Goal: Task Accomplishment & Management: Complete application form

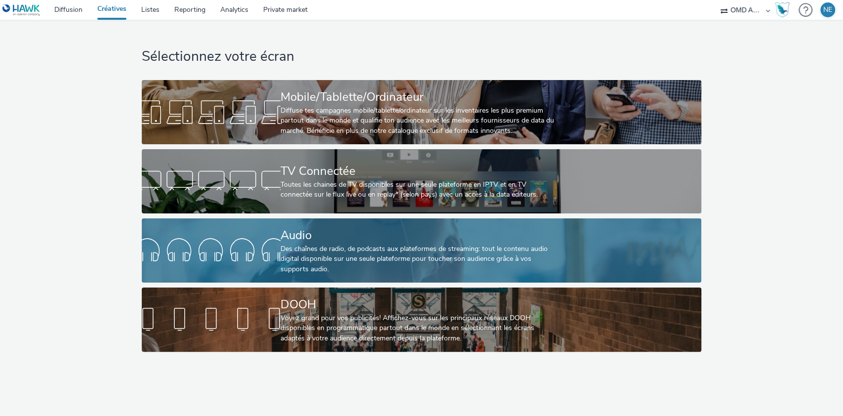
click at [257, 260] on div at bounding box center [211, 251] width 139 height 32
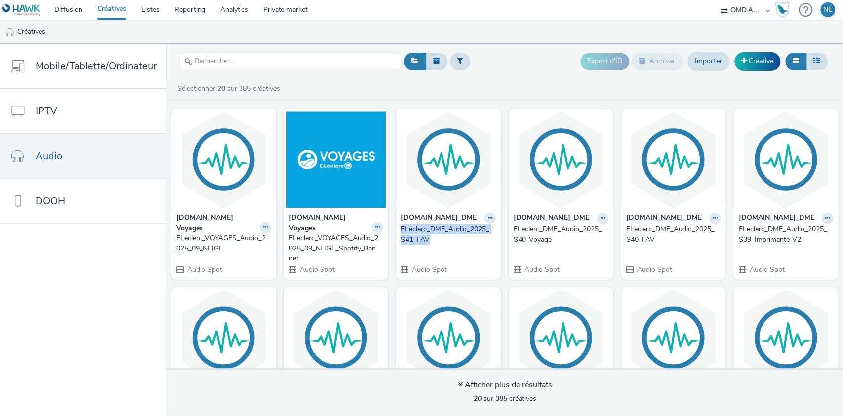
drag, startPoint x: 393, startPoint y: 227, endPoint x: 441, endPoint y: 239, distance: 49.2
click at [441, 239] on div "[DOMAIN_NAME]_DME ELeclerc_DME_Audio_2025_S41_FAV Audio Spot" at bounding box center [448, 243] width 105 height 72
copy div "ELeclerc_DME_Audio_2025_S41_FAV"
click at [751, 60] on link "Créative" at bounding box center [757, 61] width 46 height 18
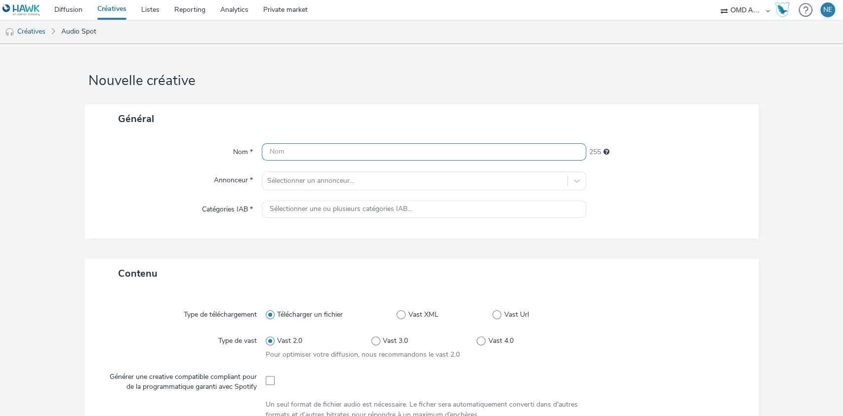
click at [412, 148] on input "text" at bounding box center [424, 151] width 325 height 17
paste input "ELeclerc_DME_Audio_2025_S41_FAV"
drag, startPoint x: 372, startPoint y: 152, endPoint x: 431, endPoint y: 152, distance: 58.3
click at [431, 152] on input "ELeclerc_DME_Audio_2025_S41_FAV" at bounding box center [424, 151] width 325 height 17
click at [368, 154] on input "ELeclerc_DME_Audio_2025_S41_Harry" at bounding box center [424, 151] width 325 height 17
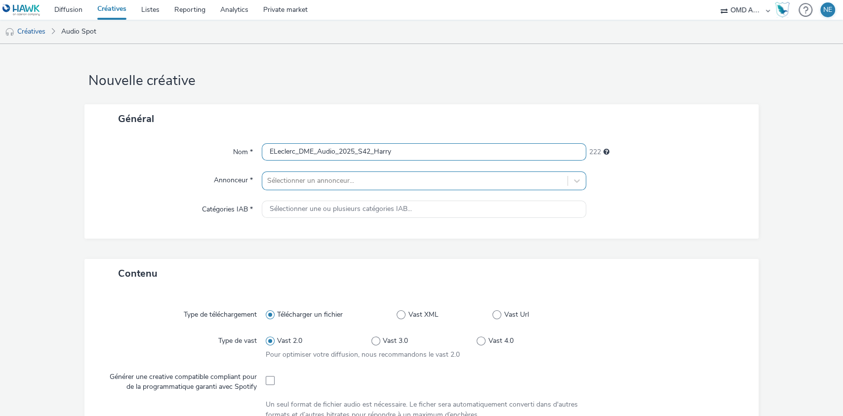
type input "ELeclerc_DME_Audio_2025_S42_Harry"
click at [365, 179] on div at bounding box center [415, 181] width 296 height 12
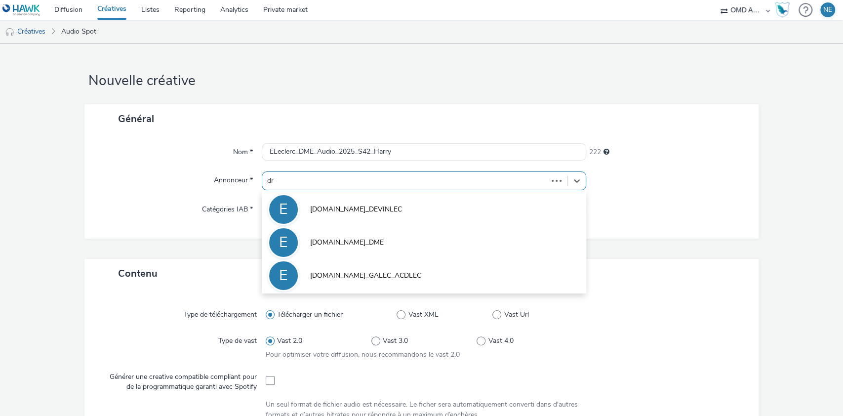
type input "dme"
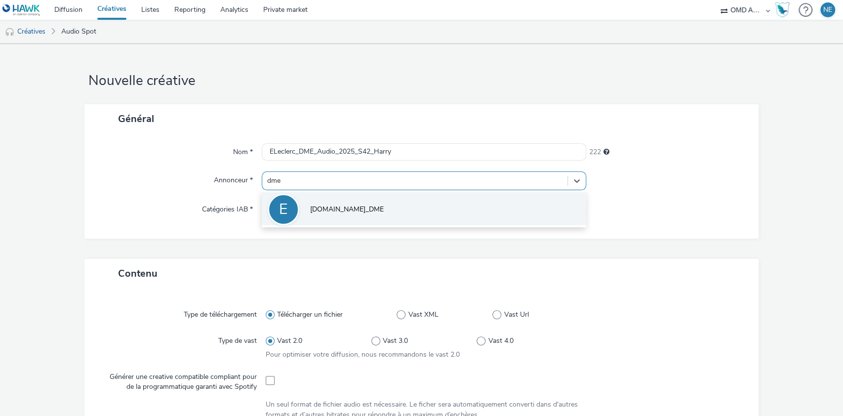
click at [361, 215] on li "E [DOMAIN_NAME]_DME" at bounding box center [424, 208] width 325 height 33
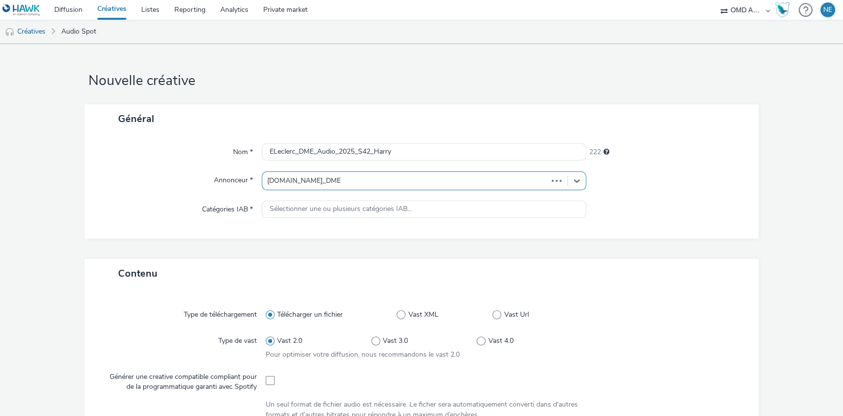
type input "[URL][DOMAIN_NAME][PERSON_NAME]"
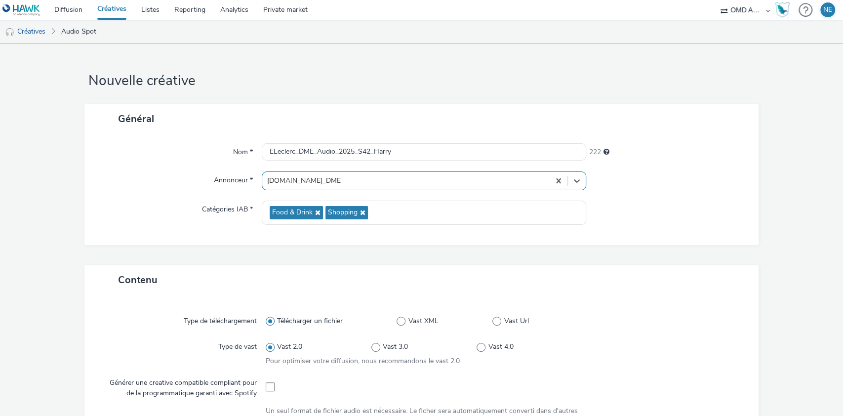
scroll to position [262, 0]
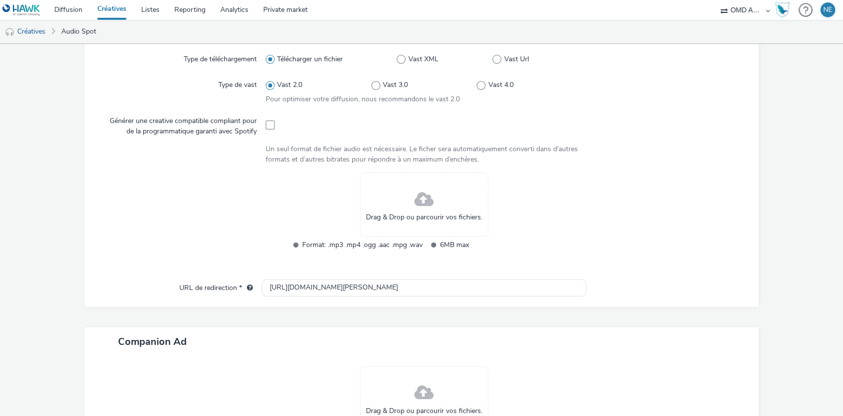
click at [415, 235] on div "Drag & Drop ou parcourir vos fichiers." at bounding box center [424, 204] width 128 height 64
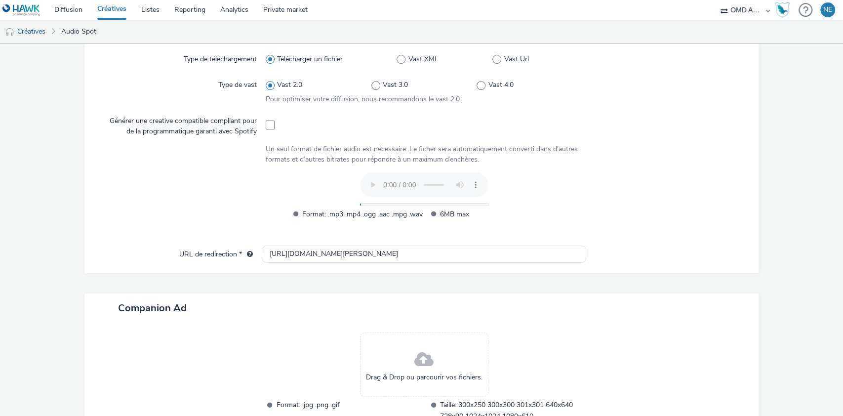
scroll to position [0, 0]
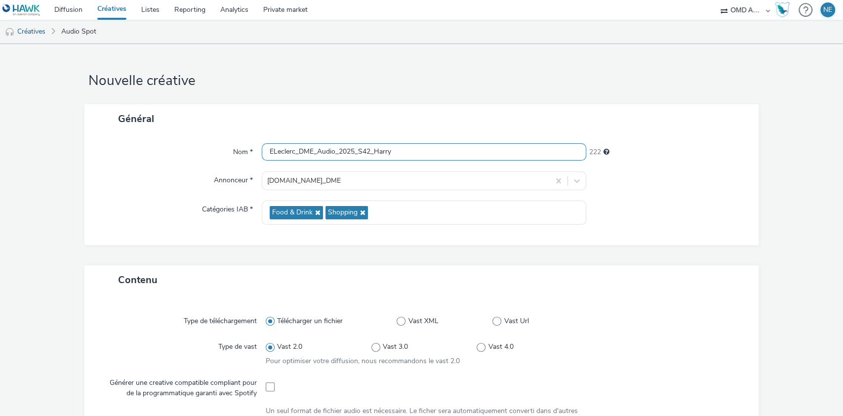
click at [407, 148] on input "ELeclerc_DME_Audio_2025_S42_Harry" at bounding box center [424, 151] width 325 height 17
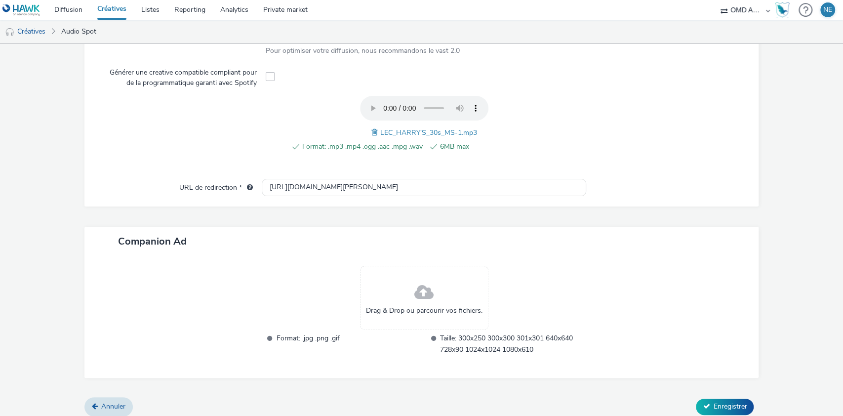
scroll to position [316, 0]
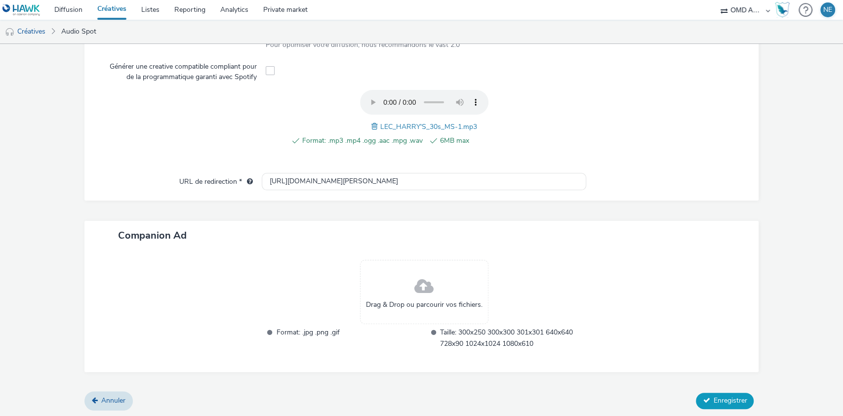
type input "ELeclerc_DME_Audio_2025_S42_Harry1"
click at [703, 400] on icon at bounding box center [706, 400] width 7 height 7
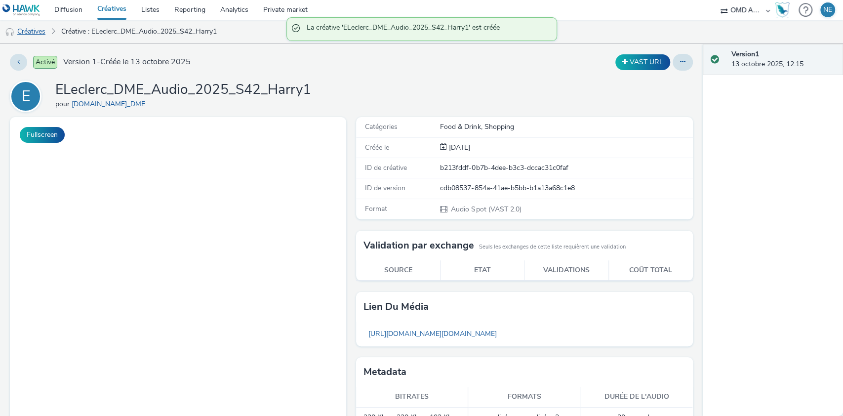
click at [32, 29] on link "Créatives" at bounding box center [25, 32] width 50 height 24
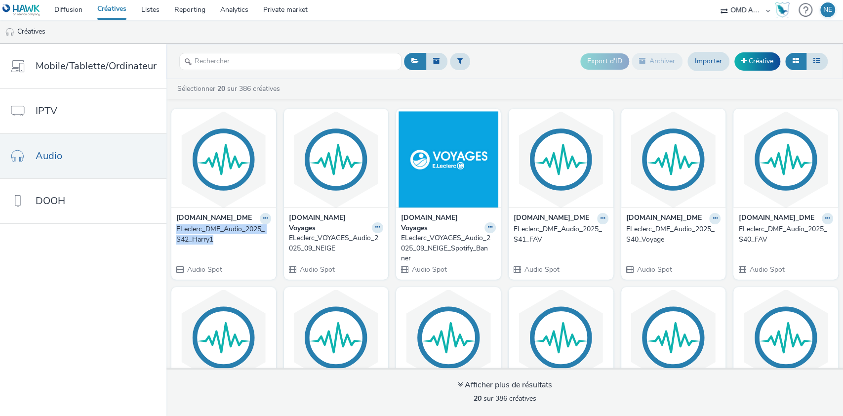
drag, startPoint x: 171, startPoint y: 230, endPoint x: 233, endPoint y: 242, distance: 62.5
click at [233, 242] on div "[DOMAIN_NAME]_DME ELeclerc_DME_Audio_2025_S42_Harry1 Audio Spot" at bounding box center [223, 243] width 105 height 72
copy div "ELeclerc_DME_Audio_2025_S42_Harry1"
click at [750, 64] on link "Créative" at bounding box center [757, 61] width 46 height 18
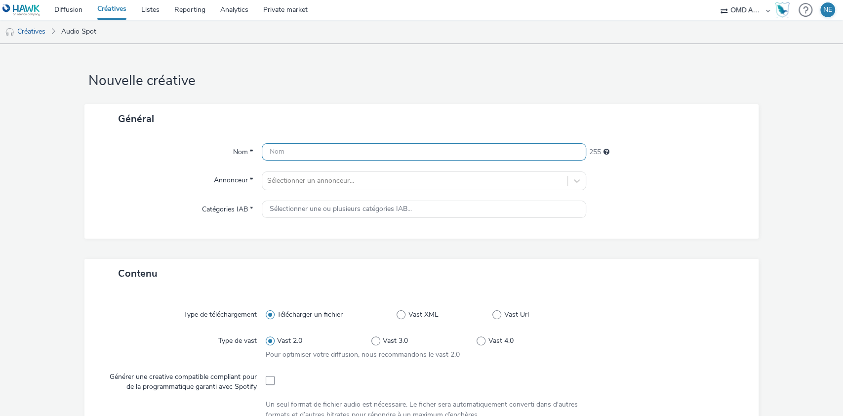
click at [311, 147] on input "text" at bounding box center [424, 151] width 325 height 17
paste input "ELeclerc_DME_Audio_2025_S42_Harry1"
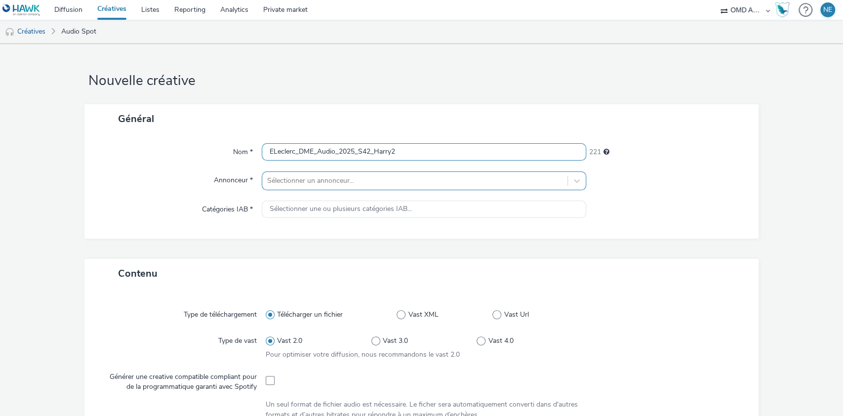
type input "ELeclerc_DME_Audio_2025_S42_Harry2"
click at [322, 184] on div at bounding box center [415, 181] width 296 height 12
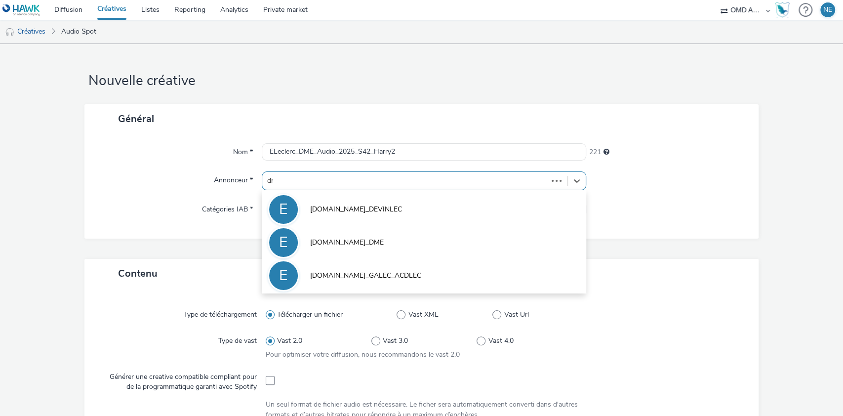
type input "dme"
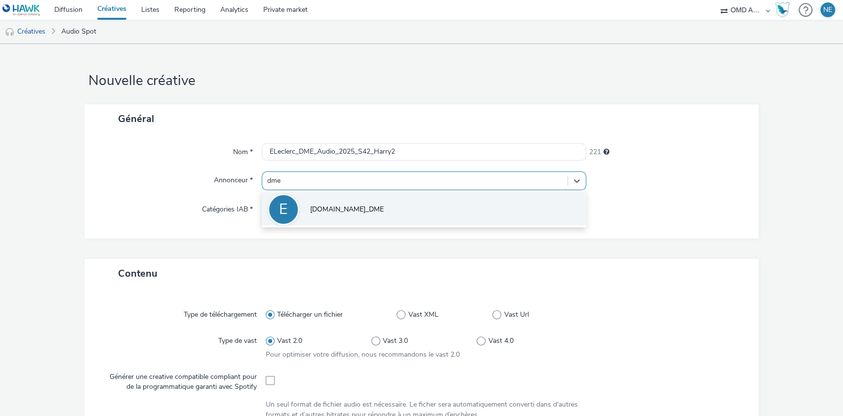
click at [337, 216] on li "E [DOMAIN_NAME]_DME" at bounding box center [424, 208] width 325 height 33
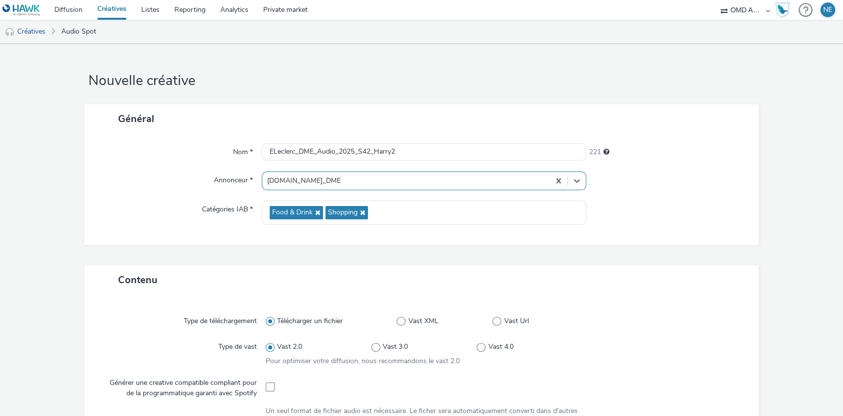
scroll to position [165, 0]
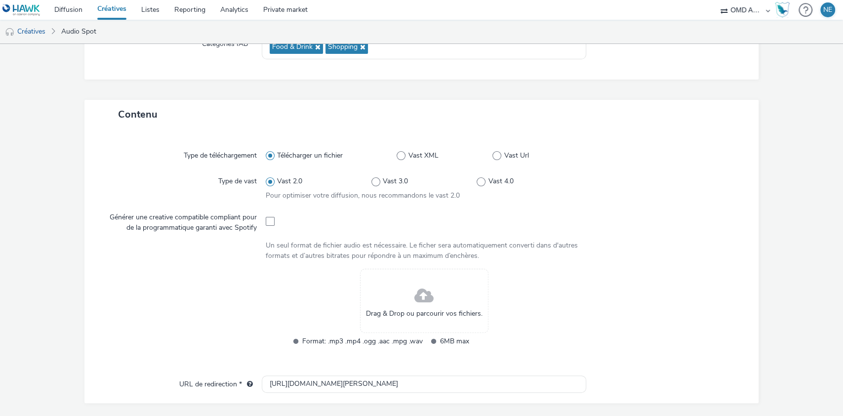
click at [406, 295] on div "Drag & Drop ou parcourir vos fichiers." at bounding box center [424, 301] width 128 height 64
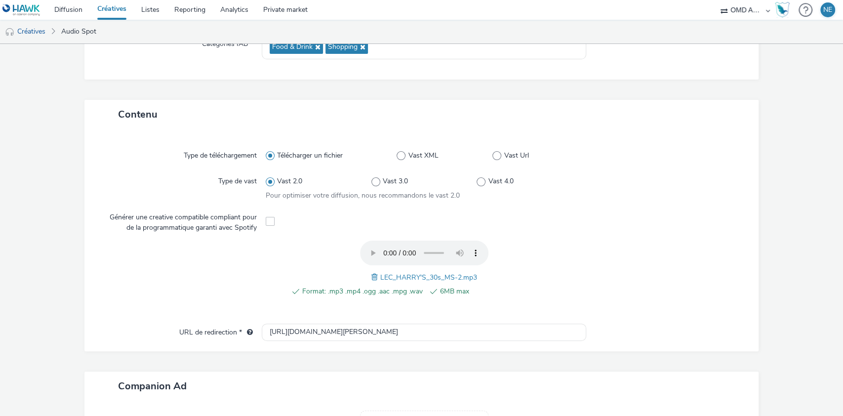
scroll to position [316, 0]
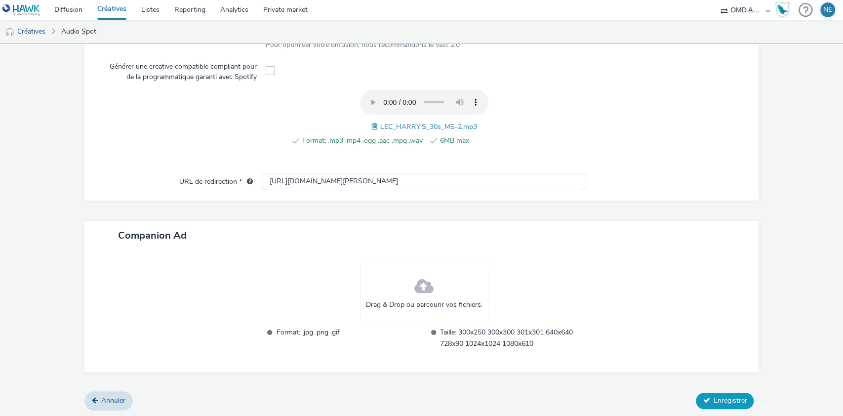
click at [721, 396] on span "Enregistrer" at bounding box center [730, 400] width 34 height 9
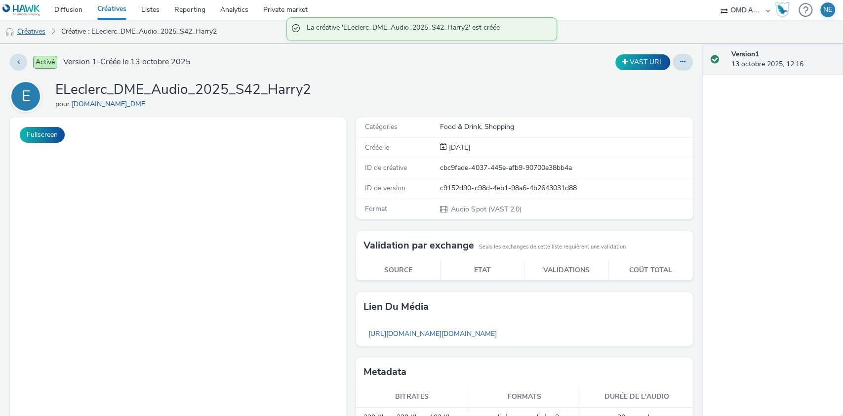
click at [36, 30] on link "Créatives" at bounding box center [25, 32] width 50 height 24
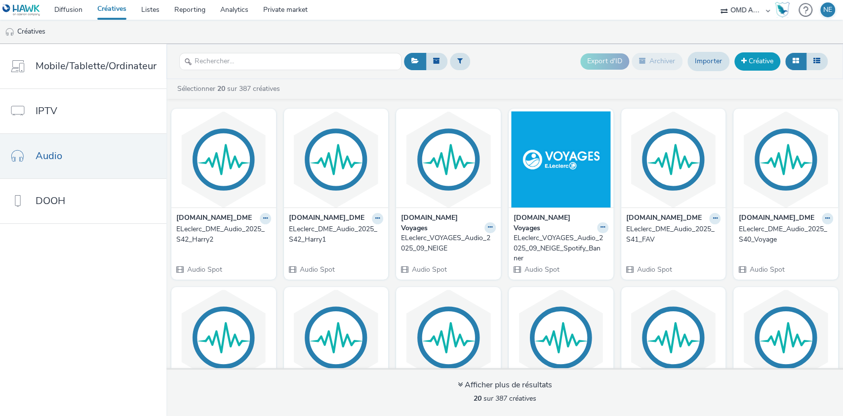
click at [754, 58] on link "Créative" at bounding box center [757, 61] width 46 height 18
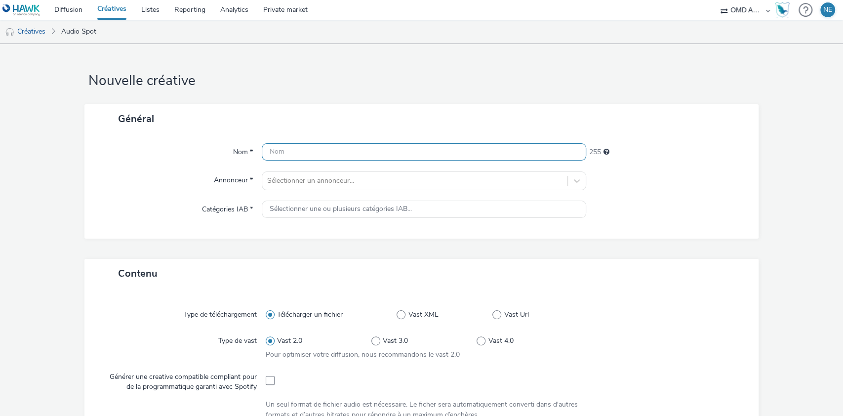
click at [321, 153] on input "text" at bounding box center [424, 151] width 325 height 17
paste input "ELeclerc_DME_Audio_2025_S42_Harry1"
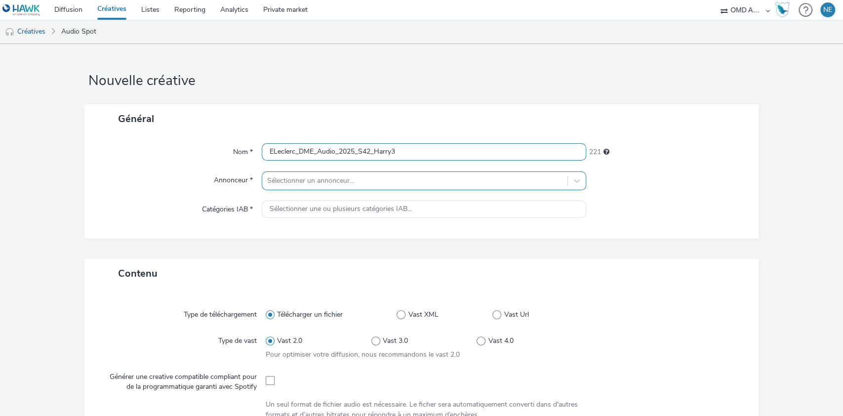
type input "ELeclerc_DME_Audio_2025_S42_Harry3"
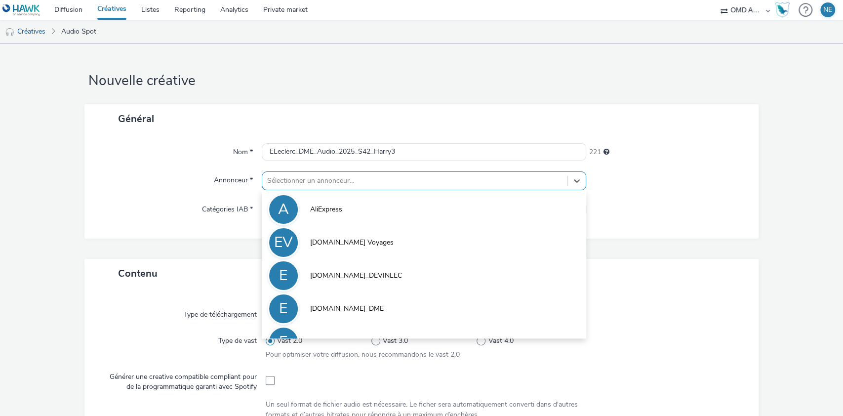
click at [323, 178] on div at bounding box center [415, 181] width 296 height 12
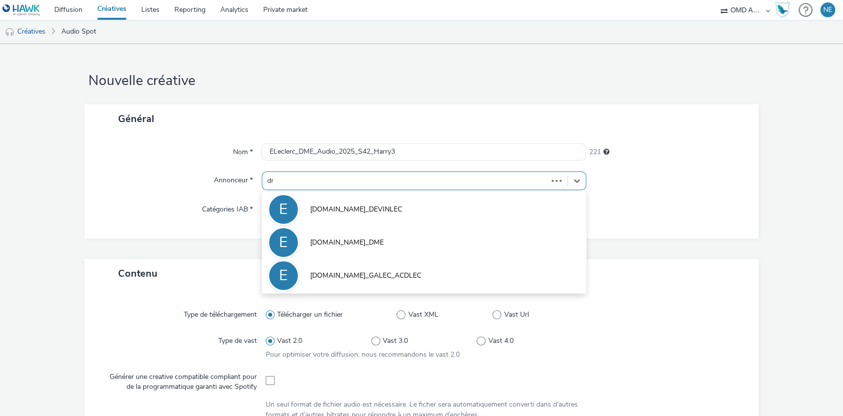
type input "dme"
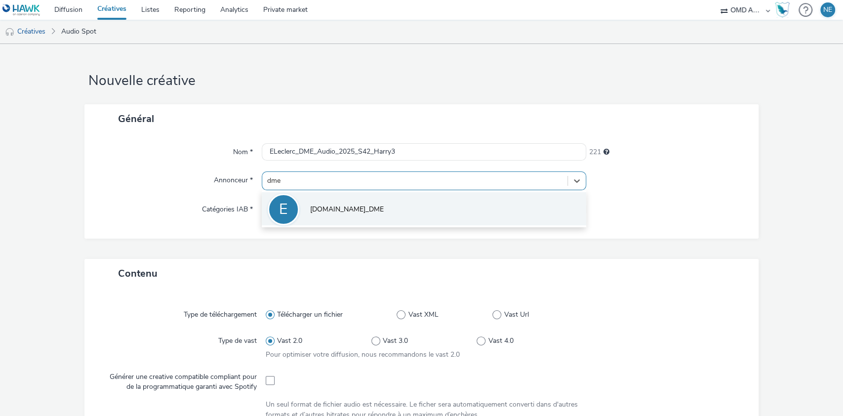
click at [328, 199] on li "E [DOMAIN_NAME]_DME" at bounding box center [424, 208] width 325 height 33
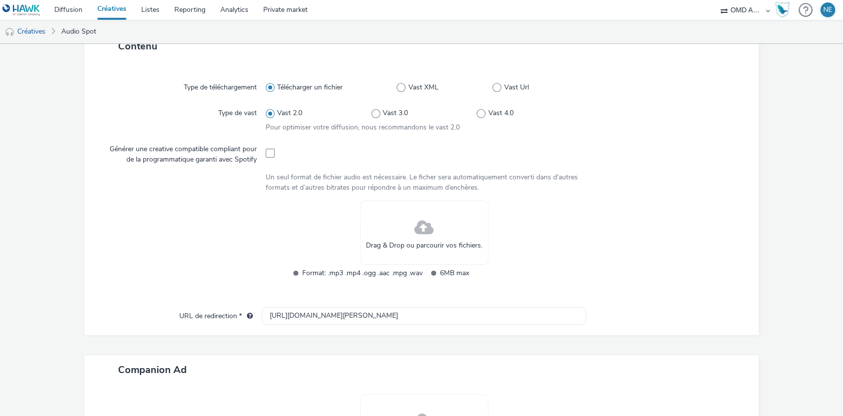
scroll to position [234, 0]
click at [404, 263] on div "Drag & Drop ou parcourir vos fichiers." at bounding box center [424, 232] width 128 height 64
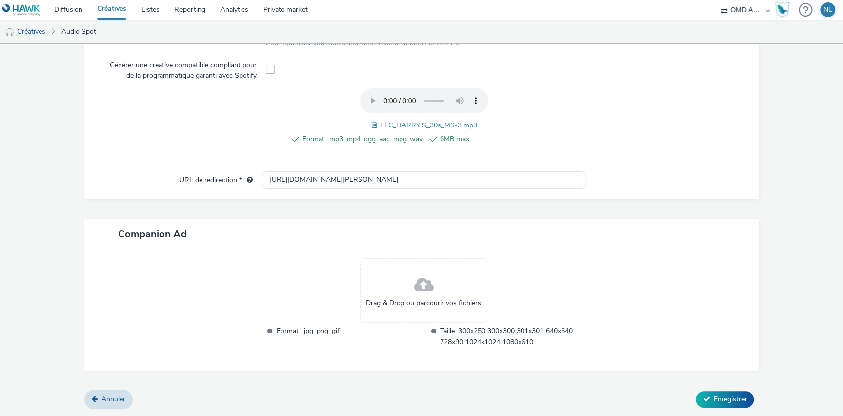
scroll to position [316, 0]
click at [713, 397] on span "Enregistrer" at bounding box center [730, 400] width 34 height 9
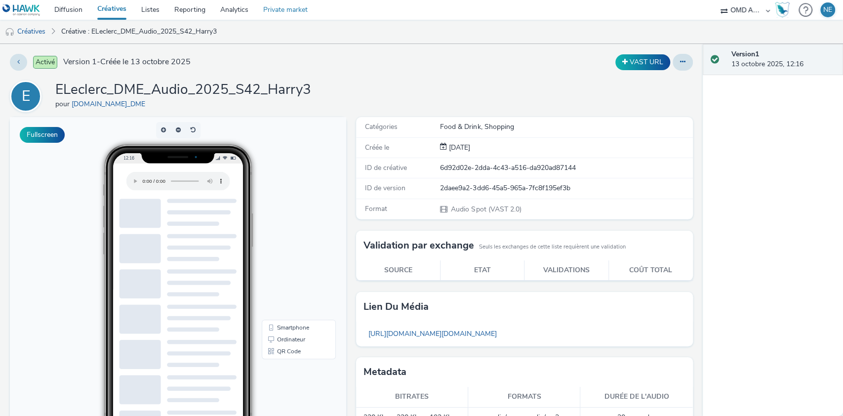
click at [275, 10] on link "Private market" at bounding box center [285, 10] width 59 height 20
